Goal: Transaction & Acquisition: Download file/media

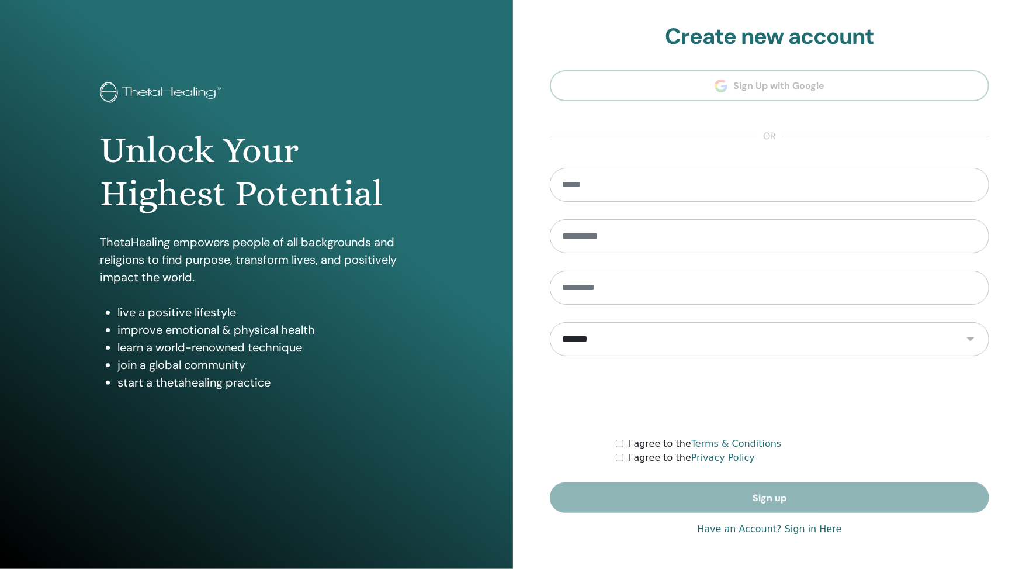
type input "**********"
click at [765, 525] on link "Have an Account? Sign in Here" at bounding box center [769, 529] width 144 height 14
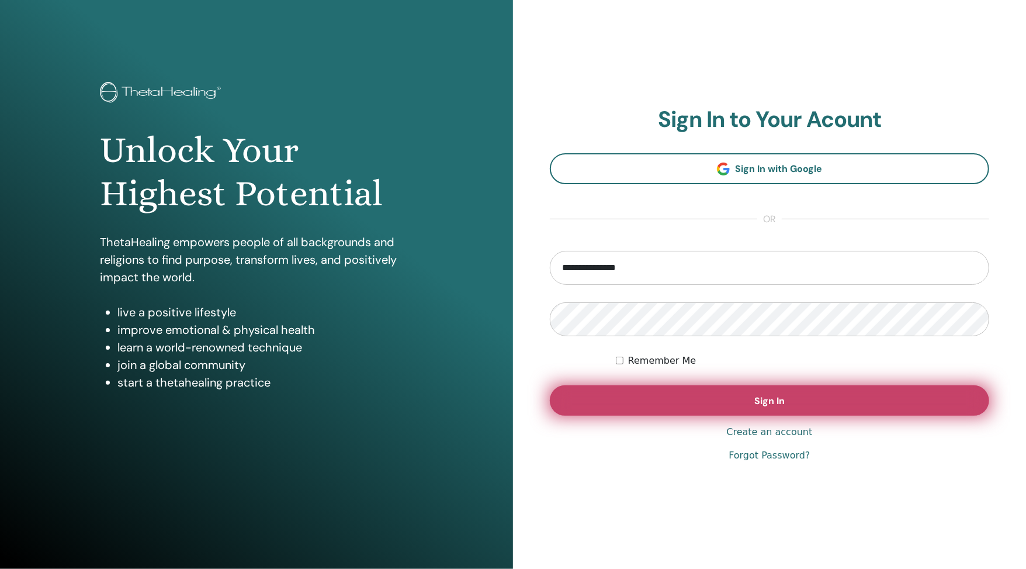
click at [674, 399] on button "Sign In" at bounding box center [770, 400] width 440 height 30
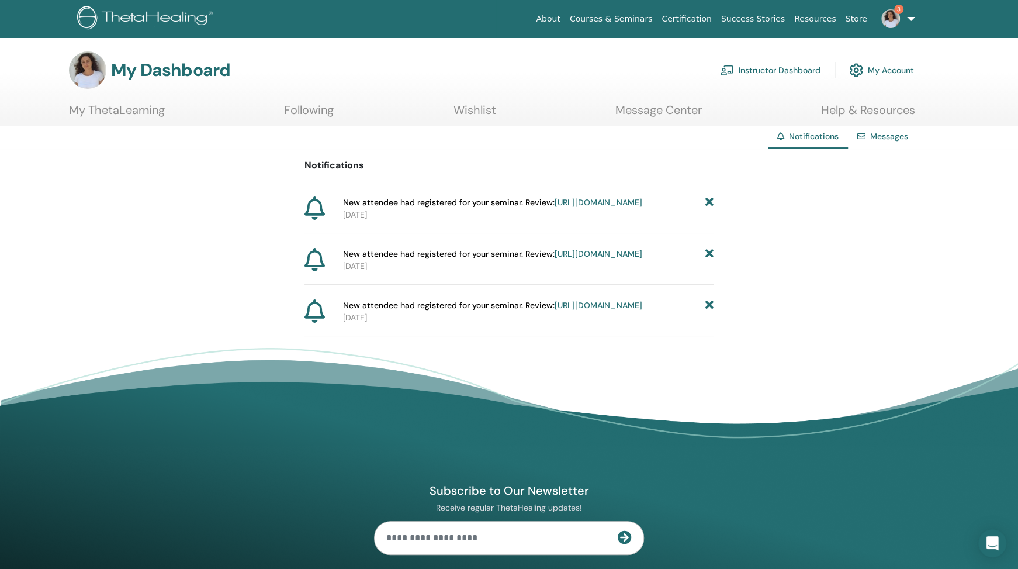
click at [709, 196] on icon at bounding box center [709, 202] width 8 height 12
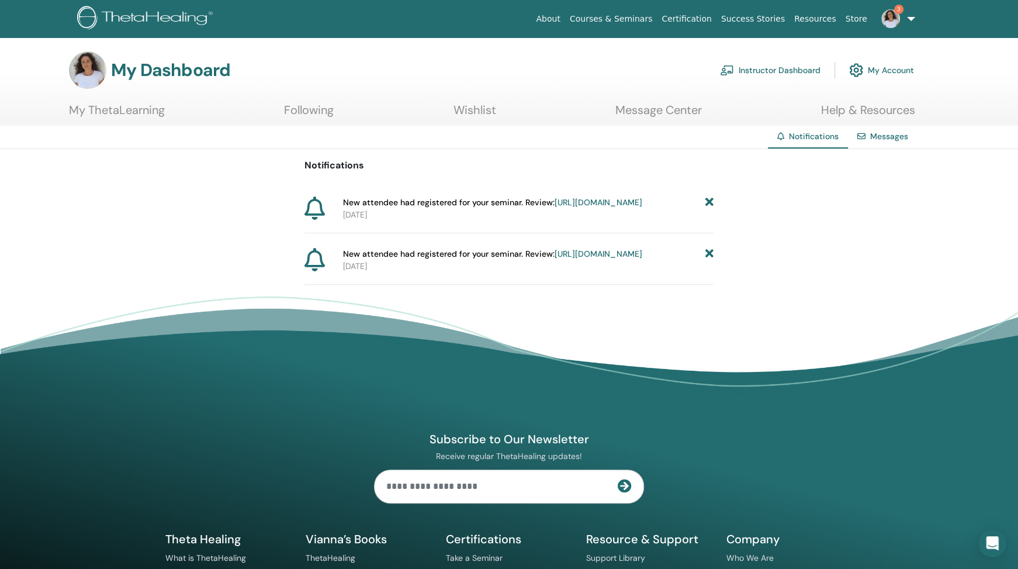
click at [708, 196] on icon at bounding box center [709, 202] width 8 height 12
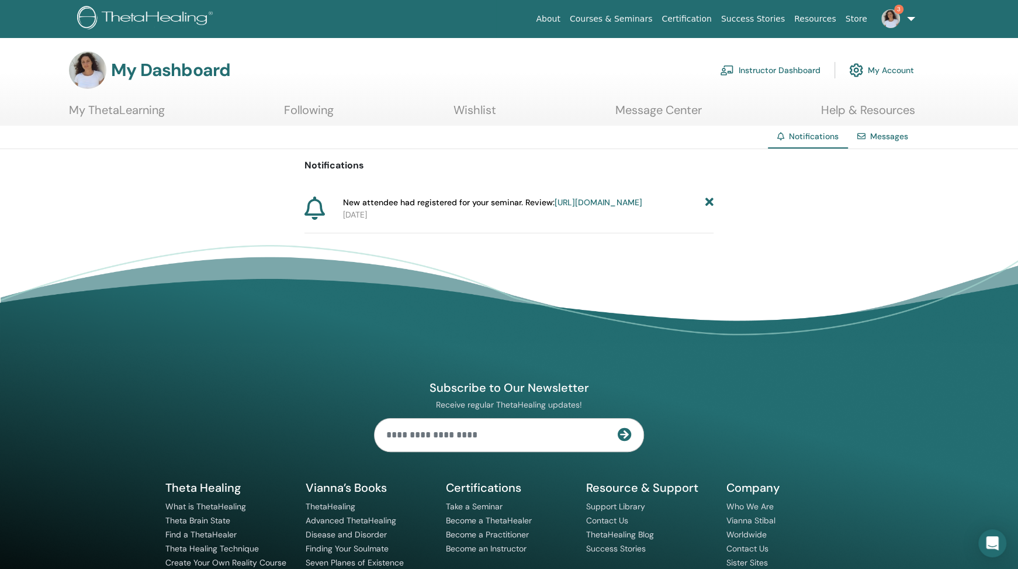
click at [708, 196] on icon at bounding box center [709, 202] width 8 height 12
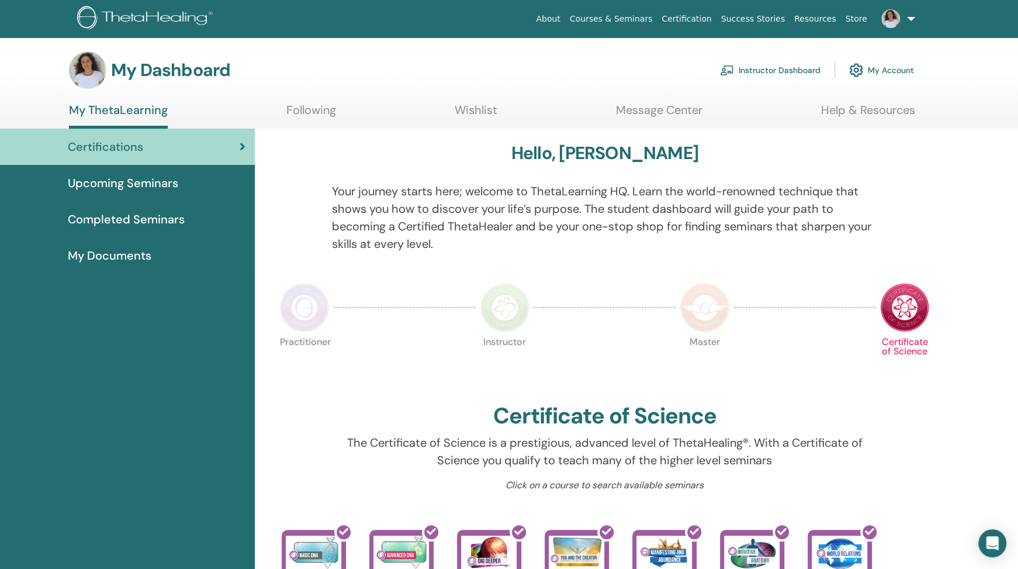
click at [769, 72] on link "Instructor Dashboard" at bounding box center [770, 70] width 101 height 26
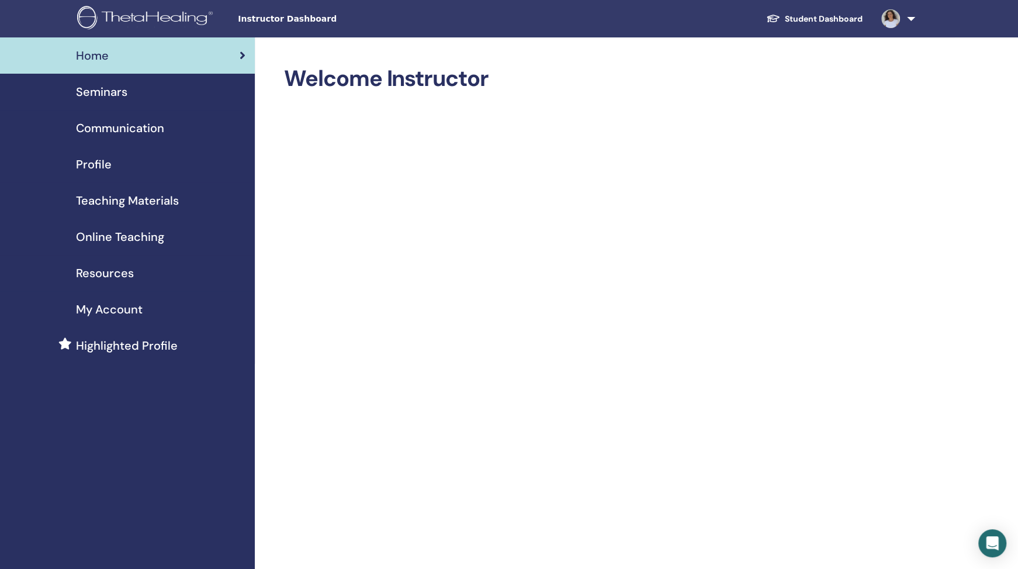
click at [116, 91] on span "Seminars" at bounding box center [101, 92] width 51 height 18
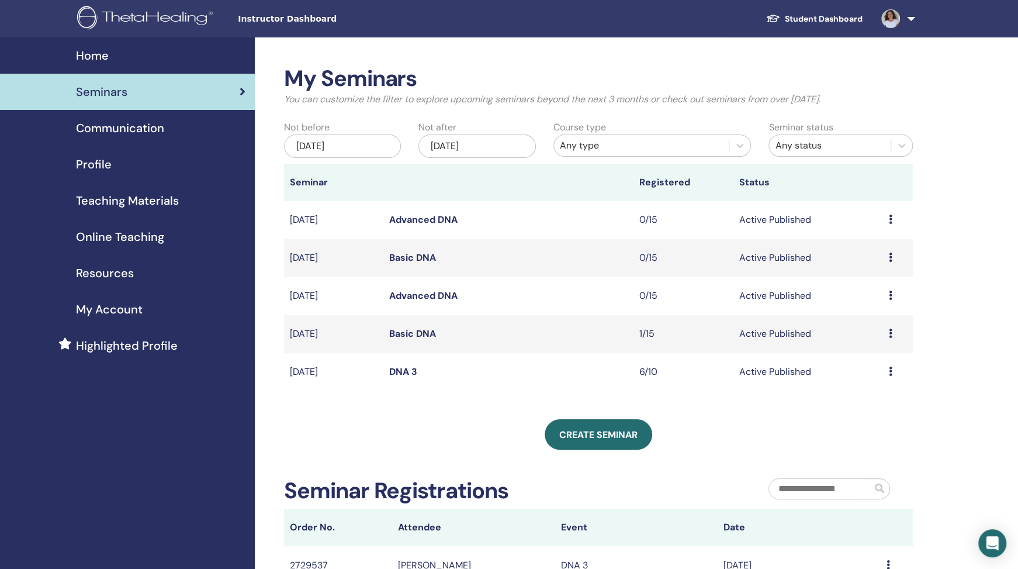
click at [891, 377] on div "Preview Edit Attendees Cancel" at bounding box center [898, 372] width 18 height 14
click at [873, 421] on link "Attendees" at bounding box center [869, 422] width 44 height 12
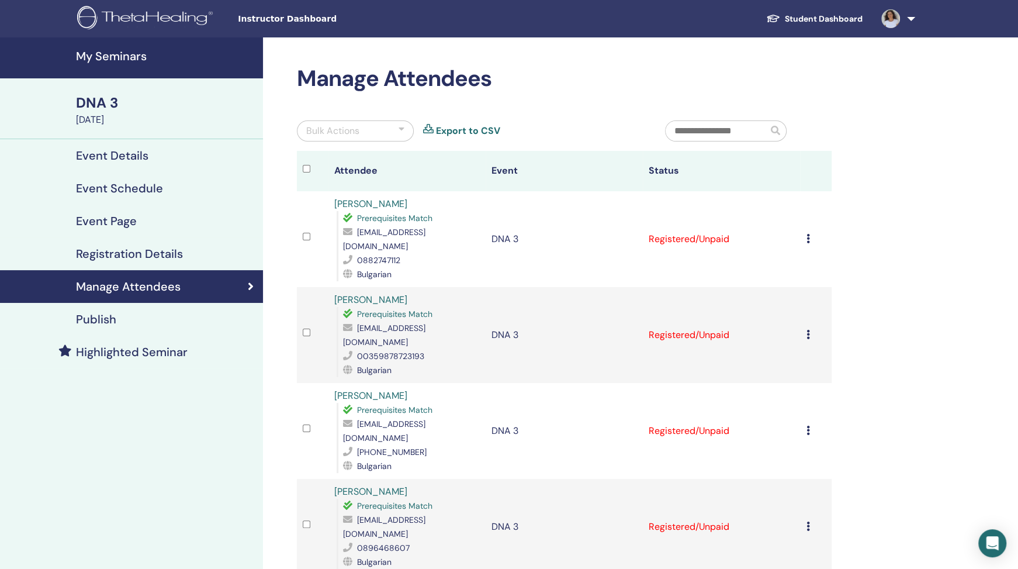
click at [807, 234] on icon at bounding box center [808, 238] width 4 height 9
click at [809, 358] on link "Download Certificate" at bounding box center [802, 356] width 91 height 12
click at [808, 330] on icon at bounding box center [808, 334] width 4 height 9
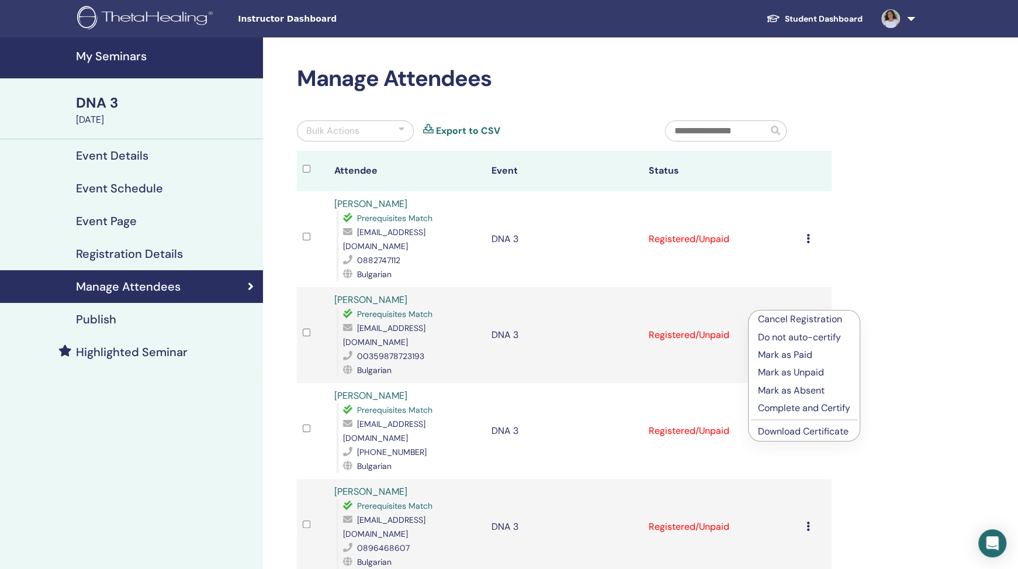
click at [814, 430] on link "Download Certificate" at bounding box center [803, 431] width 91 height 12
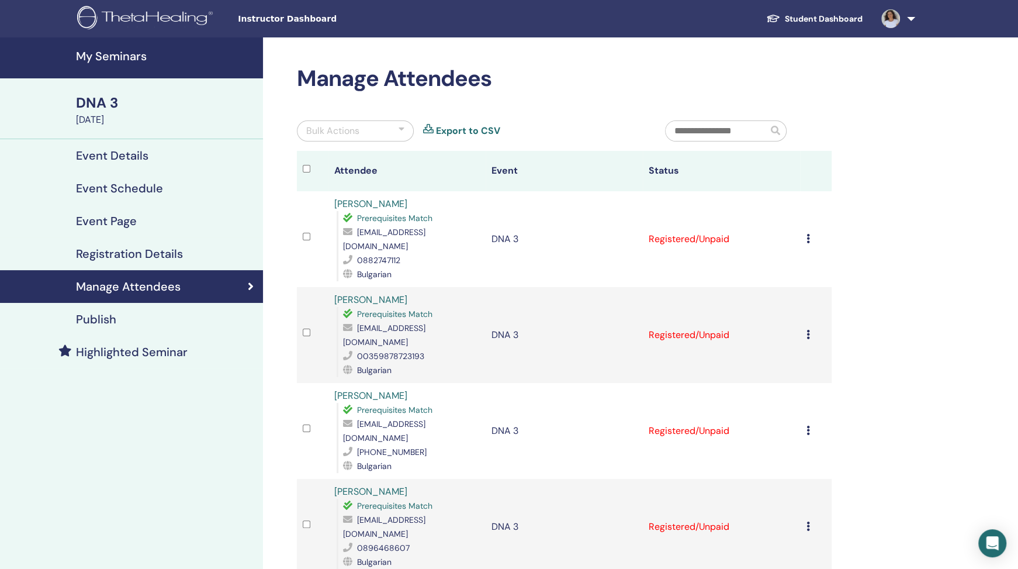
click at [809, 425] on icon at bounding box center [808, 429] width 4 height 9
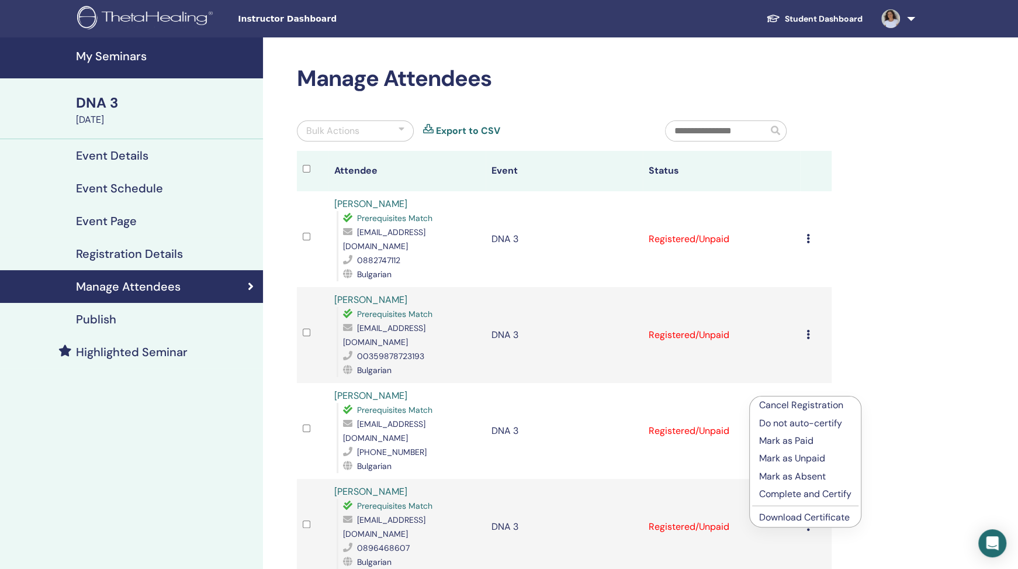
click at [815, 521] on link "Download Certificate" at bounding box center [804, 517] width 91 height 12
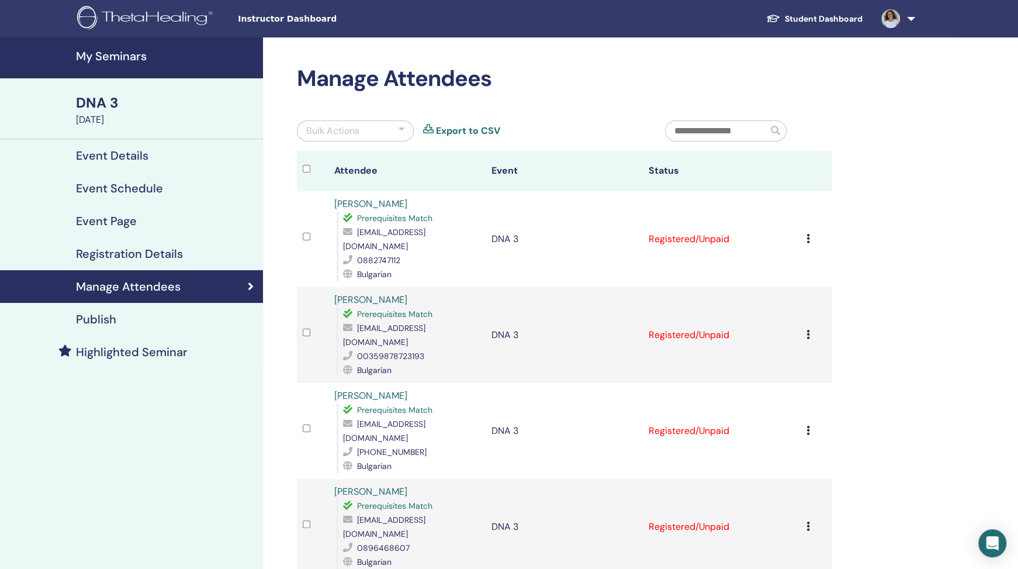
click at [809, 521] on icon at bounding box center [808, 525] width 4 height 9
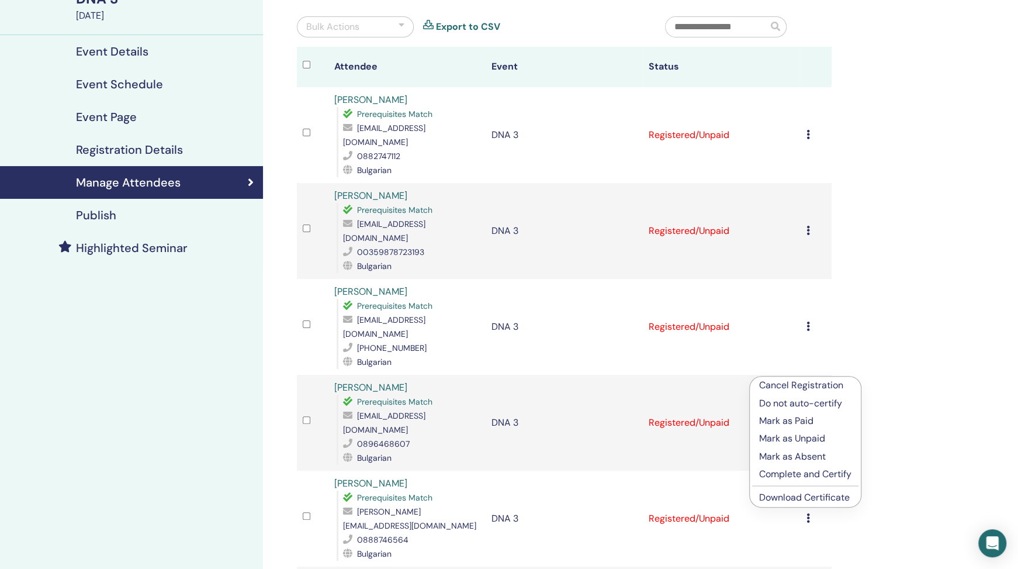
scroll to position [210, 0]
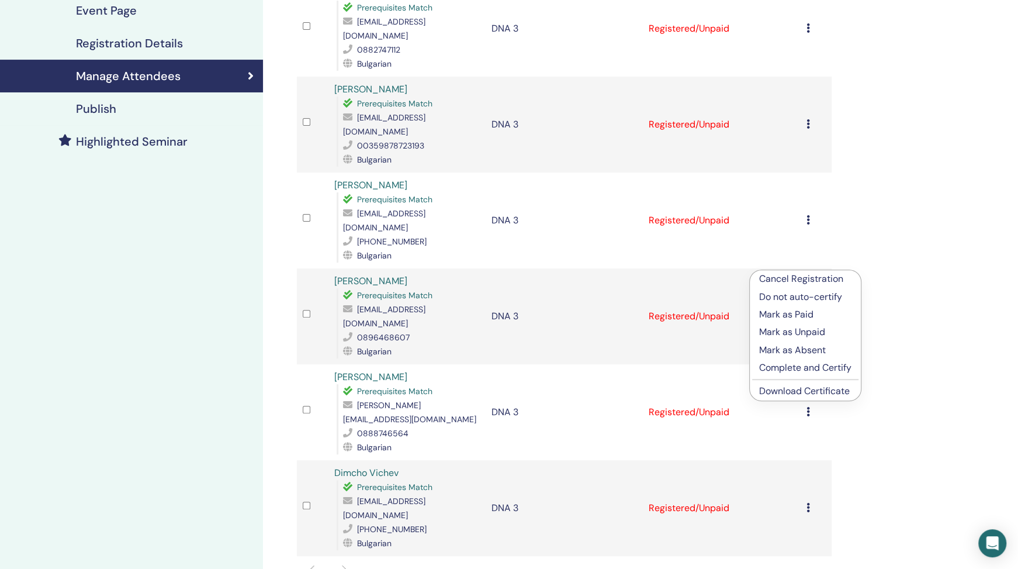
click at [816, 389] on link "Download Certificate" at bounding box center [804, 391] width 91 height 12
click at [807, 407] on icon at bounding box center [808, 411] width 4 height 9
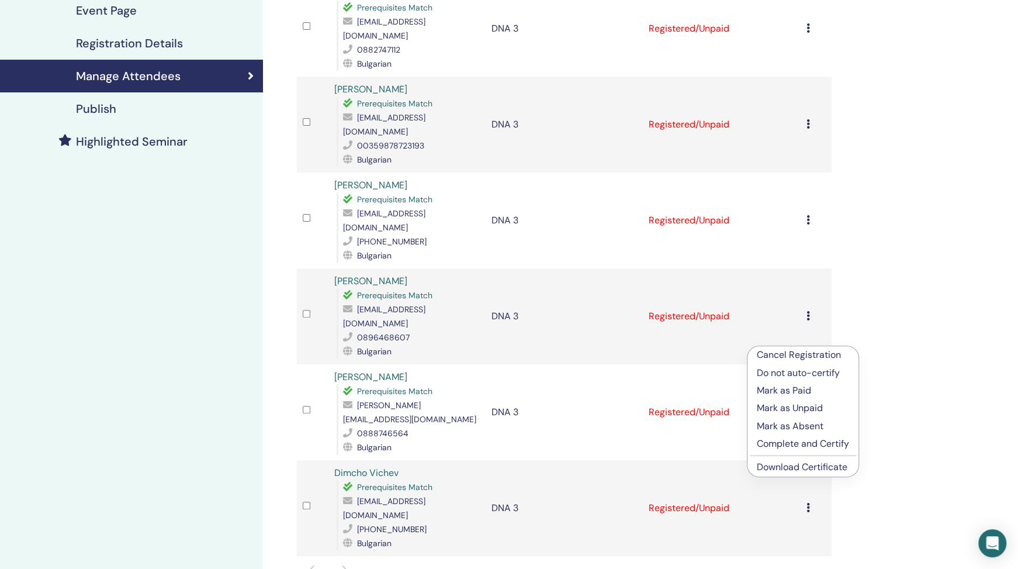
click at [804, 469] on link "Download Certificate" at bounding box center [802, 467] width 91 height 12
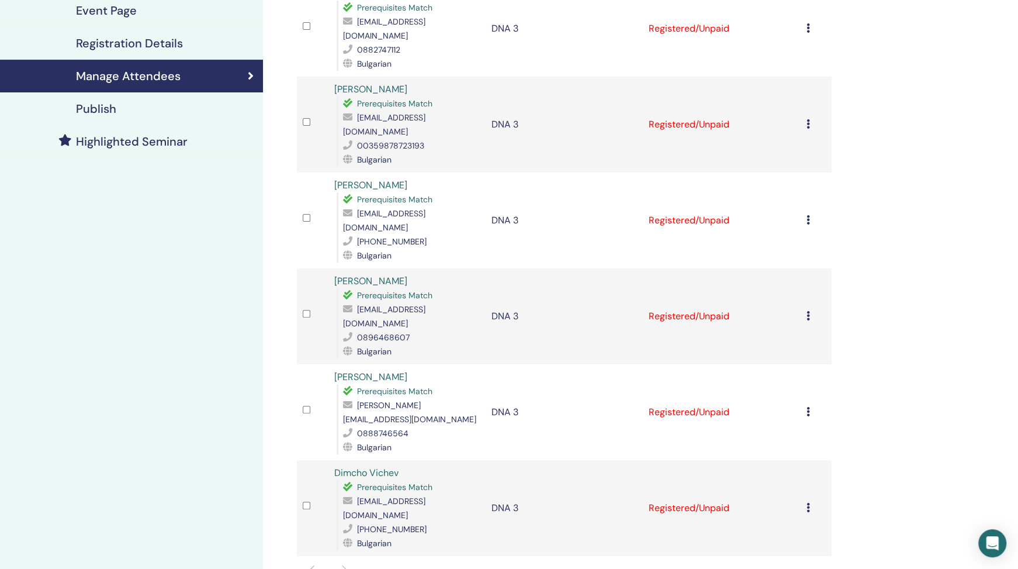
click at [807, 503] on icon at bounding box center [808, 507] width 4 height 9
click at [810, 551] on link "Download Certificate" at bounding box center [802, 551] width 91 height 12
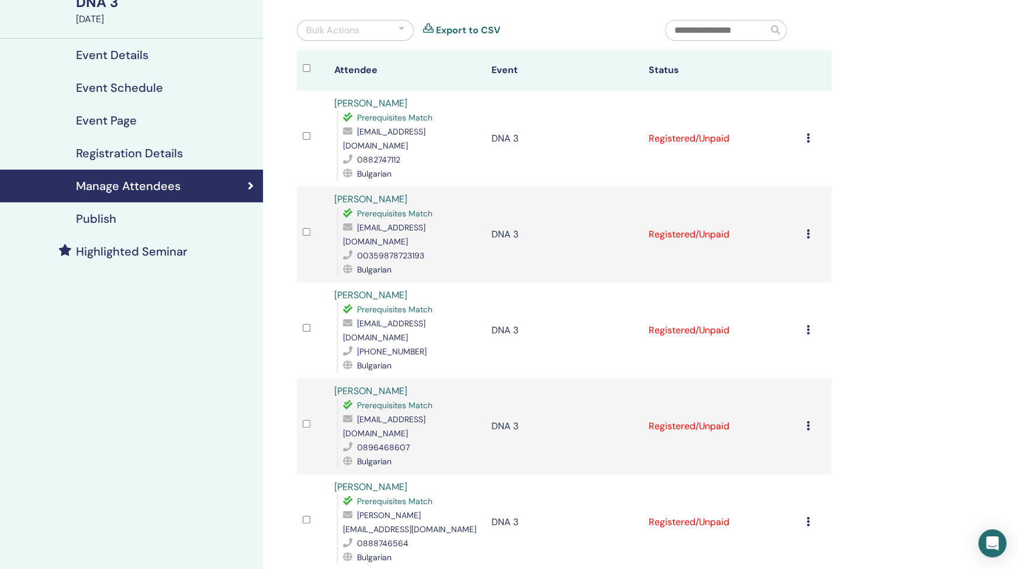
scroll to position [0, 0]
